Goal: Check status: Check status

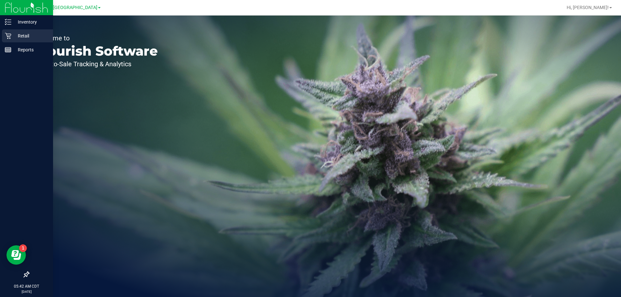
click at [29, 38] on p "Retail" at bounding box center [30, 36] width 39 height 8
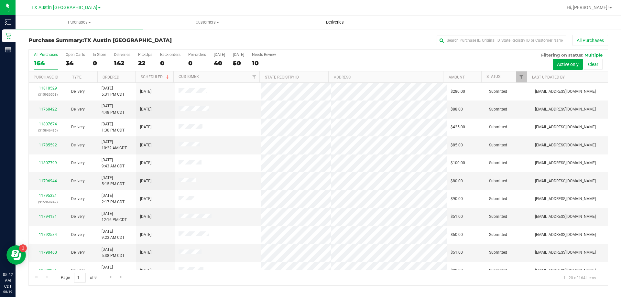
click at [339, 22] on span "Deliveries" at bounding box center [334, 22] width 35 height 6
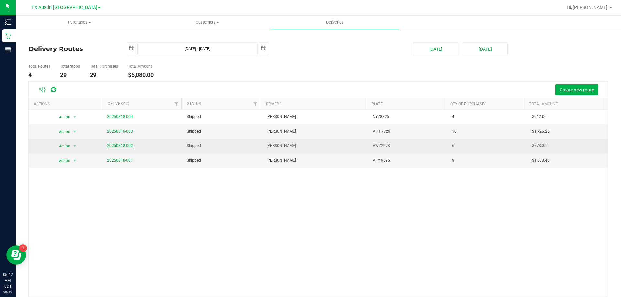
click at [129, 145] on link "20250818-002" at bounding box center [120, 146] width 26 height 5
